Goal: Navigation & Orientation: Find specific page/section

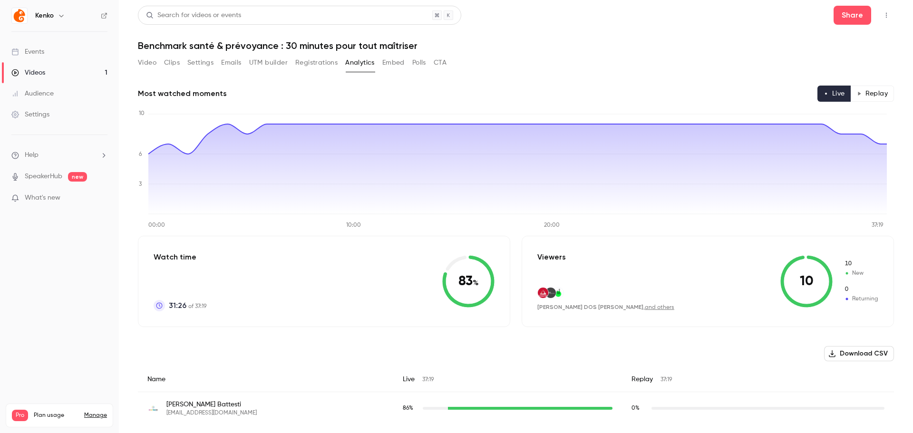
click at [570, 89] on div "Most watched moments Live Replay" at bounding box center [516, 94] width 756 height 16
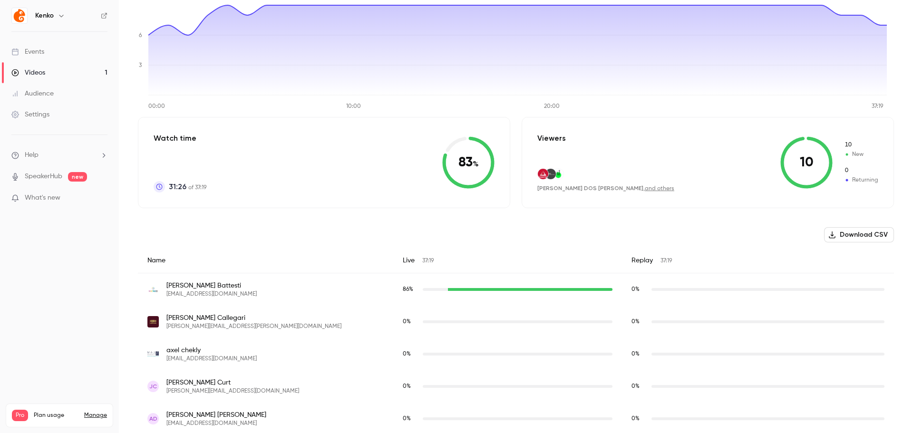
scroll to position [143, 0]
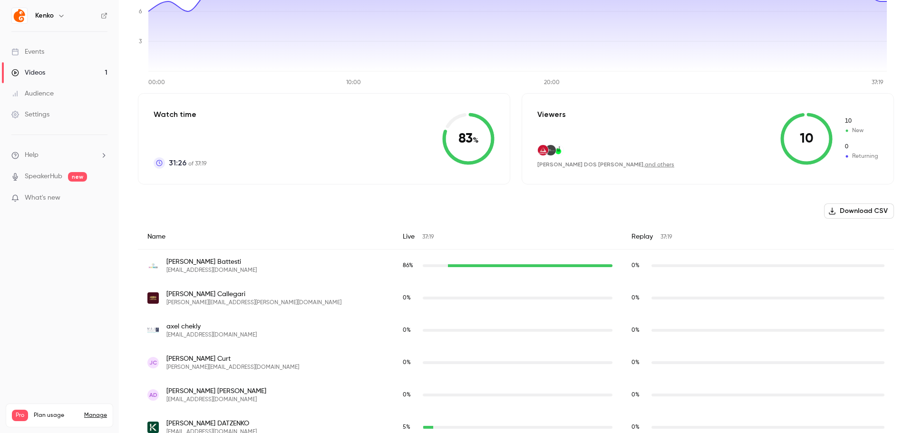
click at [682, 181] on div "Viewers [PERSON_NAME] DOS [PERSON_NAME] , and others 10 10 New 0 Returning" at bounding box center [708, 138] width 372 height 91
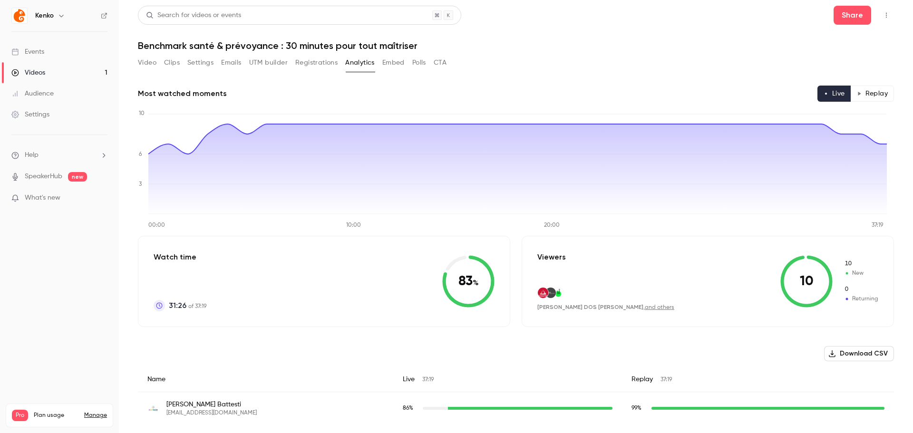
click at [46, 87] on link "Audience" at bounding box center [59, 93] width 119 height 21
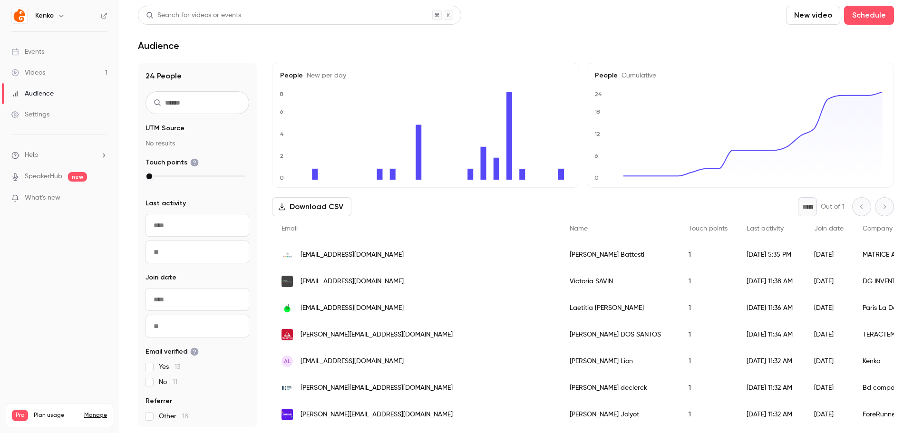
click at [56, 108] on link "Settings" at bounding box center [59, 114] width 119 height 21
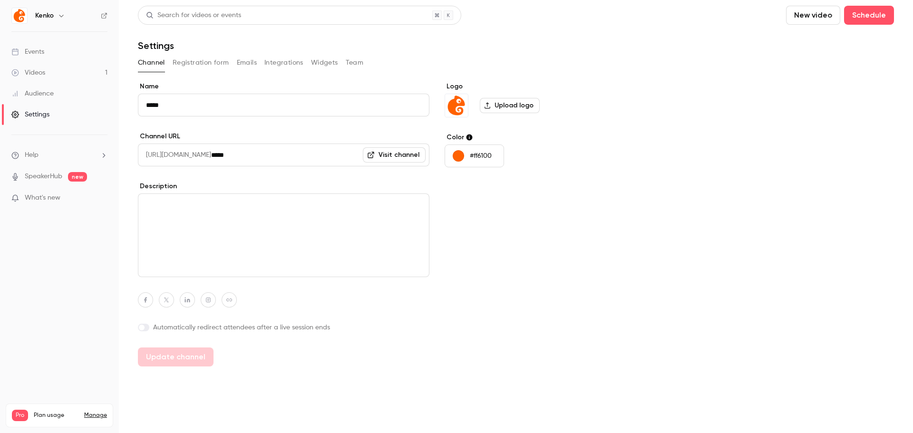
click at [235, 57] on div "Channel Registration form Emails Integrations Widgets Team" at bounding box center [516, 62] width 756 height 15
click at [246, 62] on button "Emails" at bounding box center [247, 62] width 20 height 15
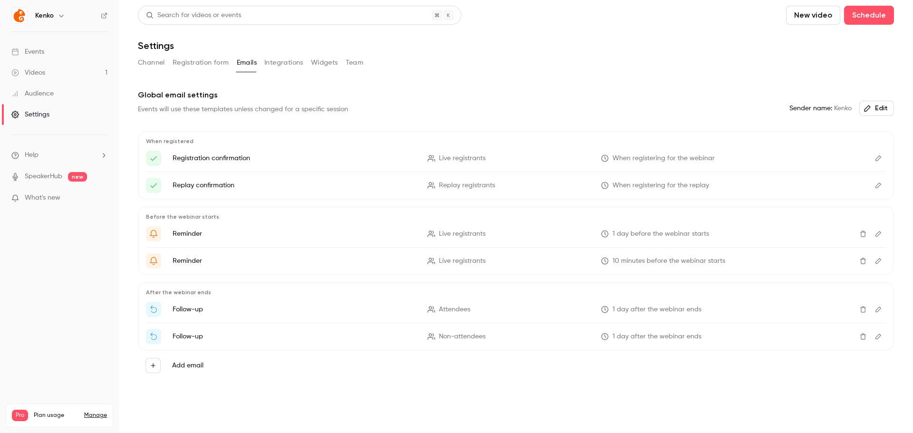
click at [864, 308] on icon "Delete" at bounding box center [863, 310] width 6 height 6
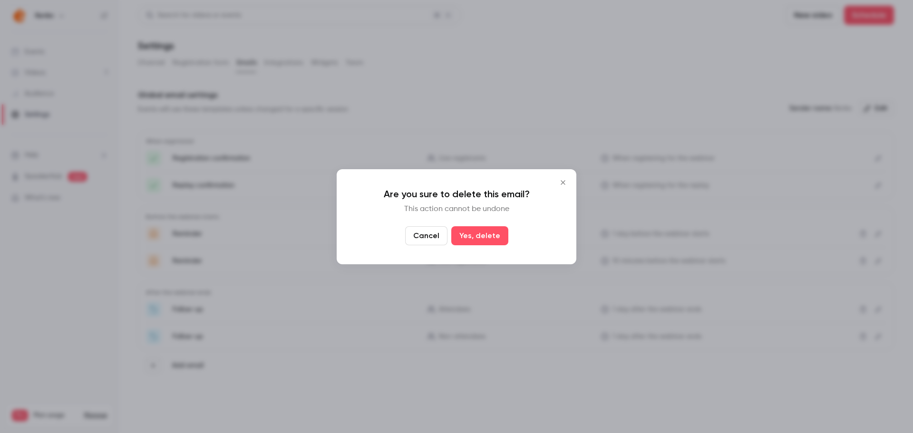
click at [564, 184] on icon "Close" at bounding box center [563, 182] width 4 height 4
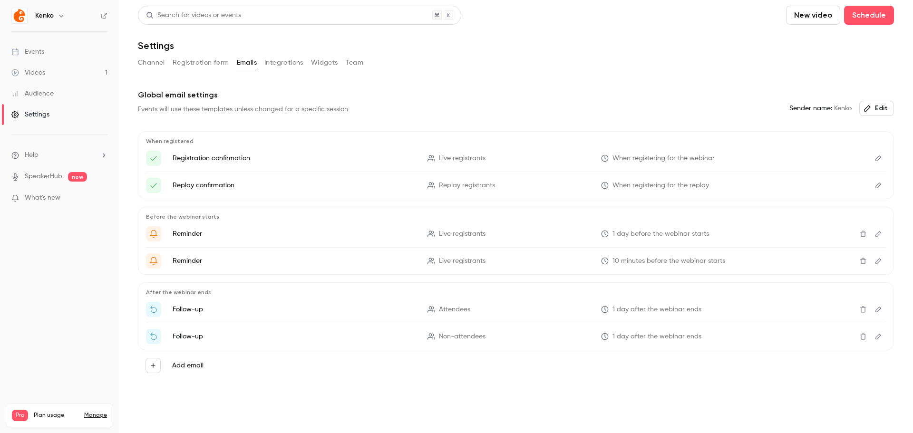
click at [879, 308] on icon "Edit" at bounding box center [878, 310] width 6 height 6
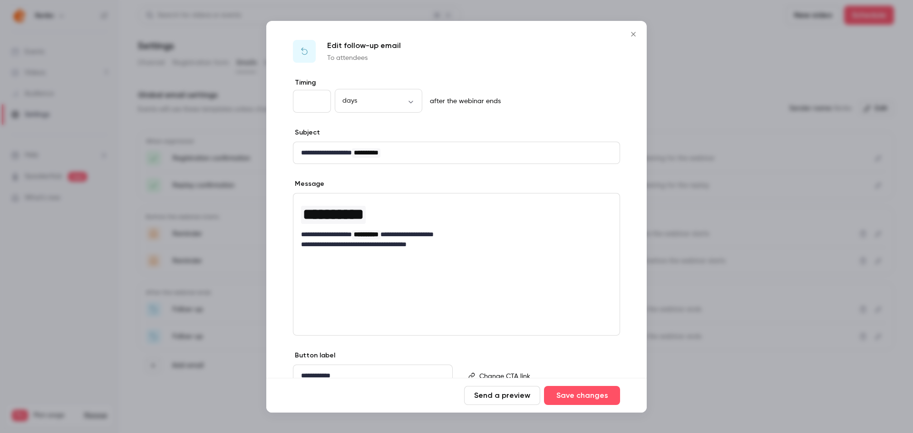
click at [630, 34] on icon "Close" at bounding box center [633, 34] width 11 height 8
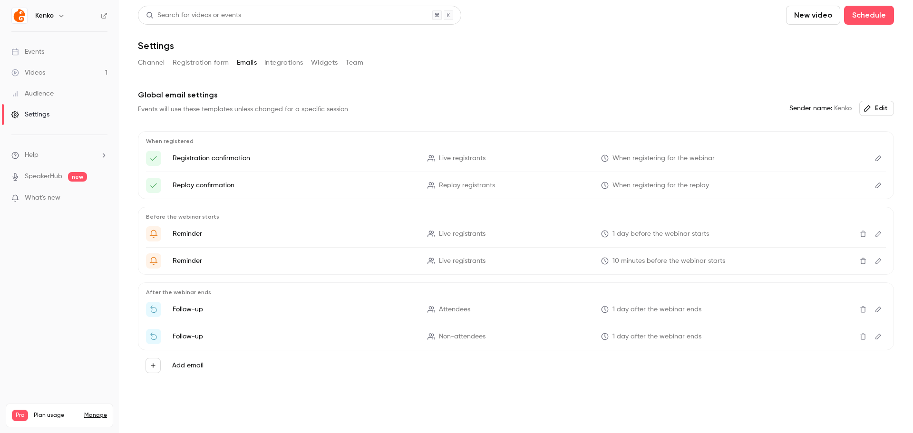
click at [879, 336] on icon "Edit" at bounding box center [878, 336] width 8 height 7
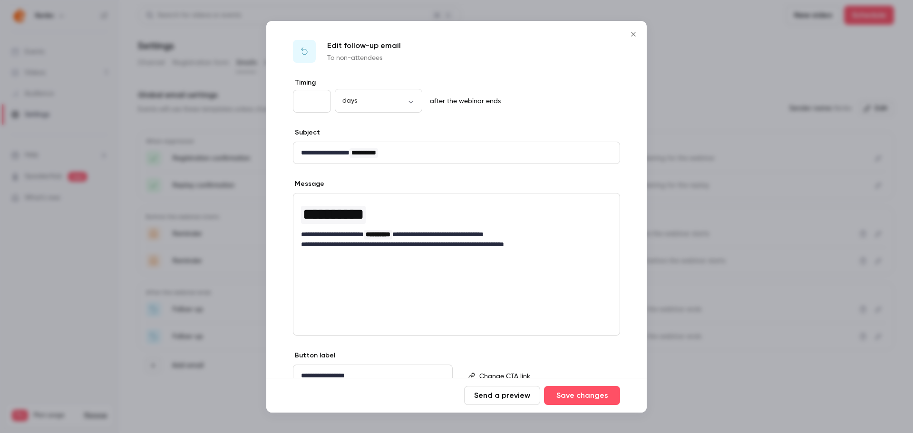
click at [632, 32] on icon "Close" at bounding box center [633, 34] width 11 height 8
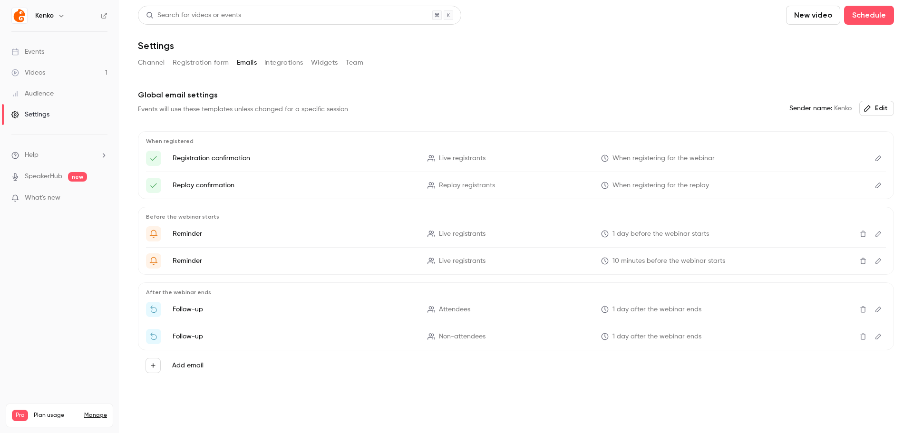
click at [284, 65] on button "Integrations" at bounding box center [283, 62] width 39 height 15
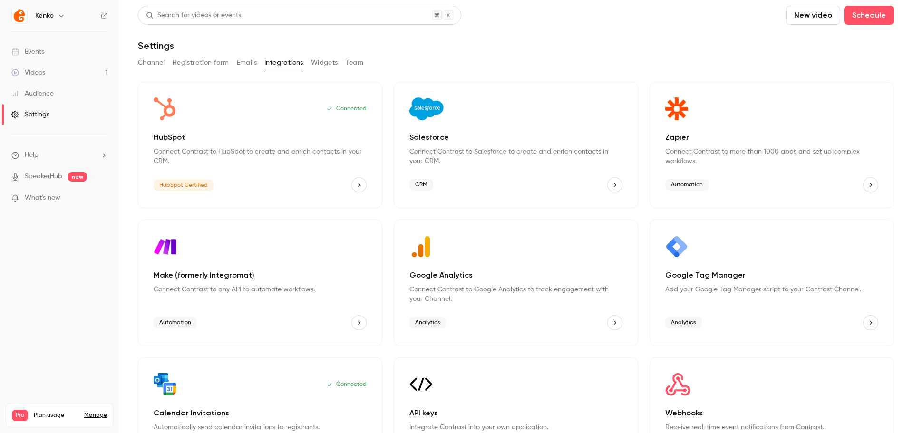
click at [320, 61] on button "Widgets" at bounding box center [324, 62] width 27 height 15
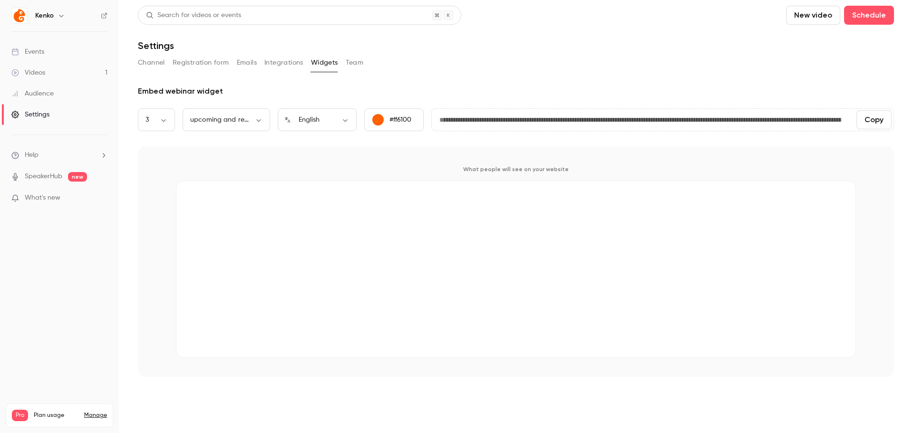
click at [358, 62] on button "Team" at bounding box center [355, 62] width 18 height 15
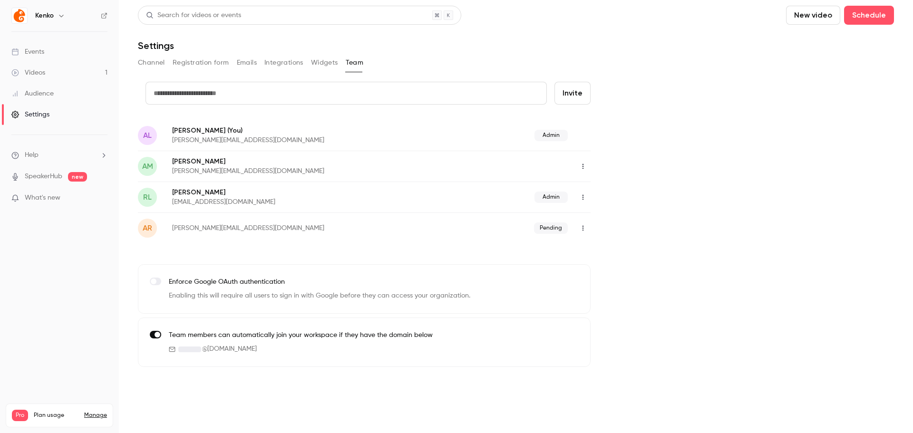
click at [282, 55] on button "Integrations" at bounding box center [283, 62] width 39 height 15
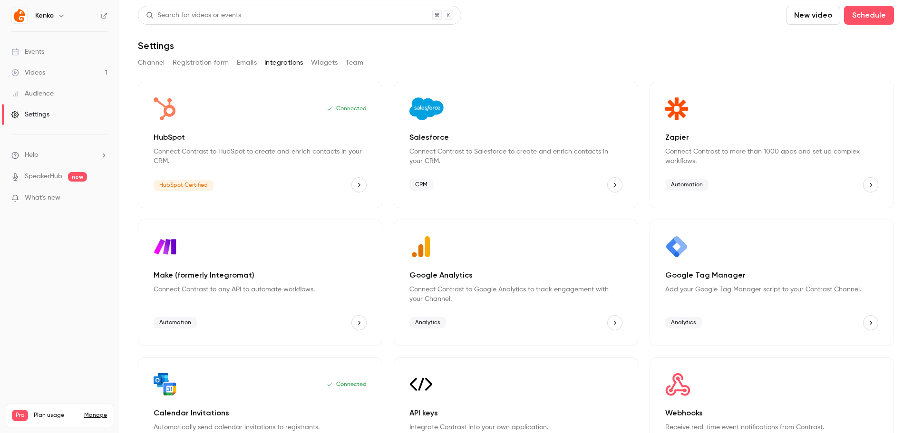
click at [244, 62] on button "Emails" at bounding box center [247, 62] width 20 height 15
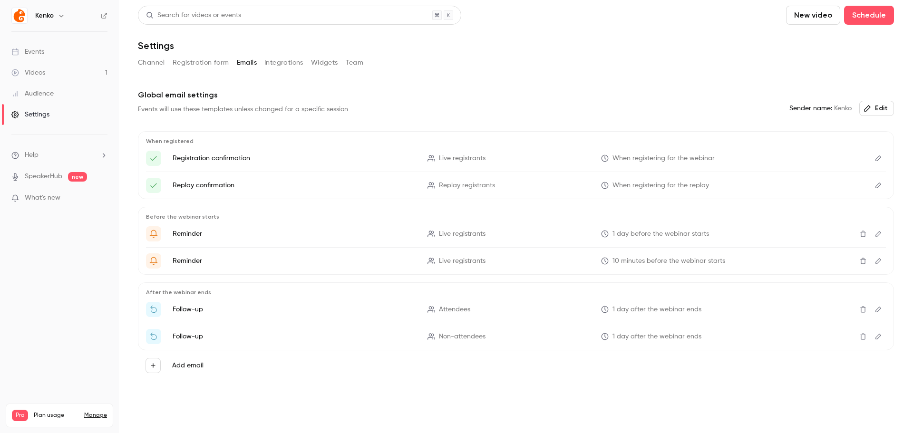
click at [203, 62] on button "Registration form" at bounding box center [201, 62] width 57 height 15
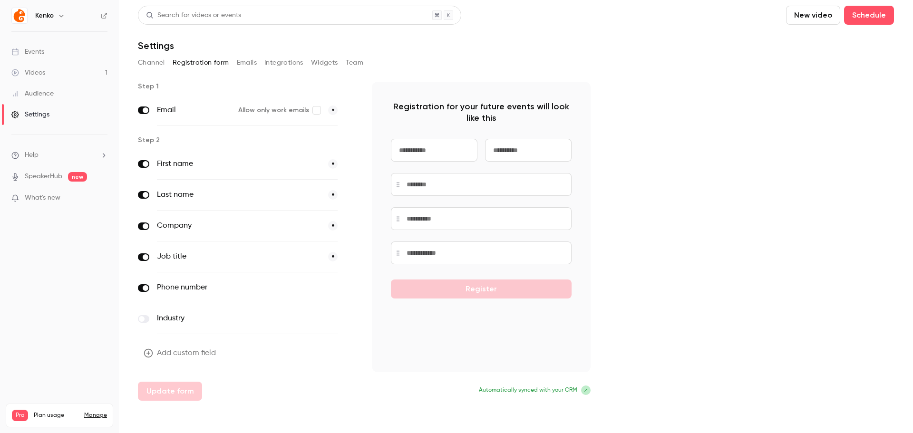
click at [150, 60] on button "Channel" at bounding box center [151, 62] width 27 height 15
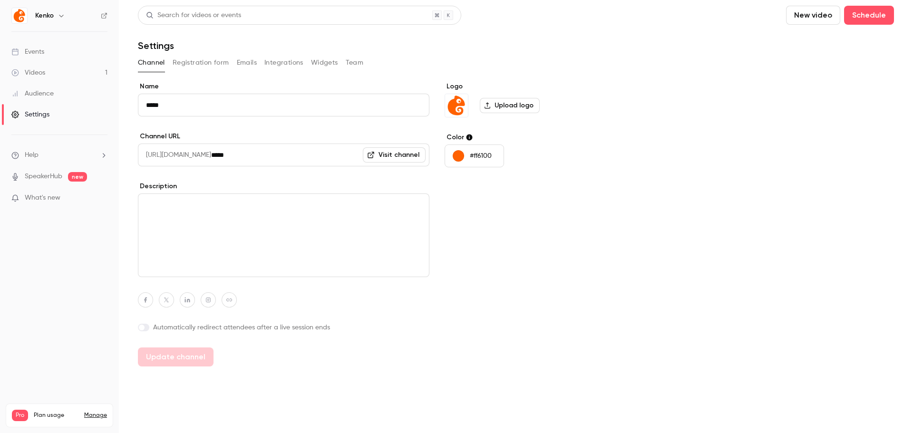
click at [48, 49] on link "Events" at bounding box center [59, 51] width 119 height 21
